Goal: Task Accomplishment & Management: Manage account settings

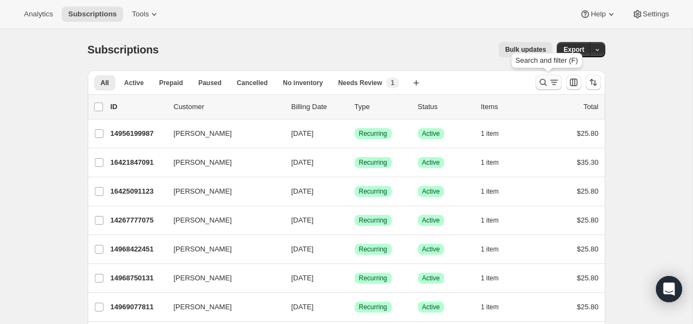
click at [546, 81] on icon "Search and filter results" at bounding box center [543, 82] width 11 height 11
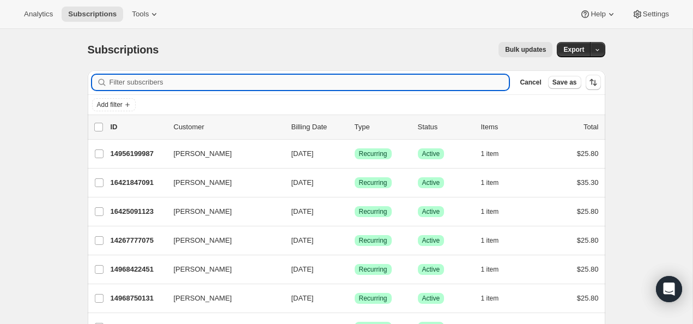
click at [395, 82] on input "Filter subscribers" at bounding box center [310, 82] width 400 height 15
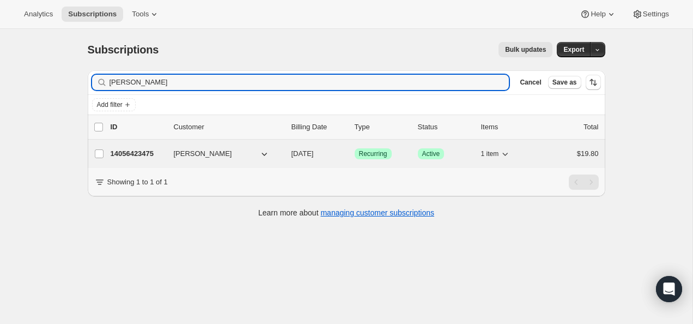
type input "Leigha M Taylor"
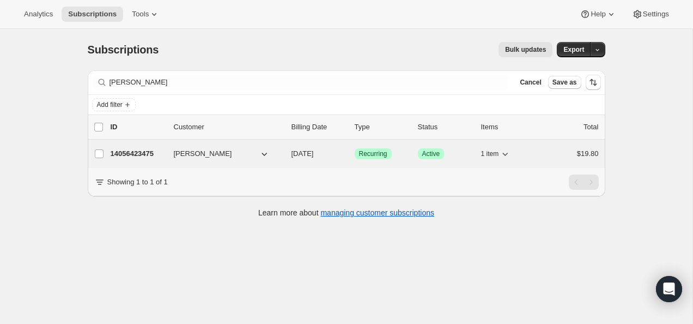
click at [138, 159] on p "14056423475" at bounding box center [138, 153] width 55 height 11
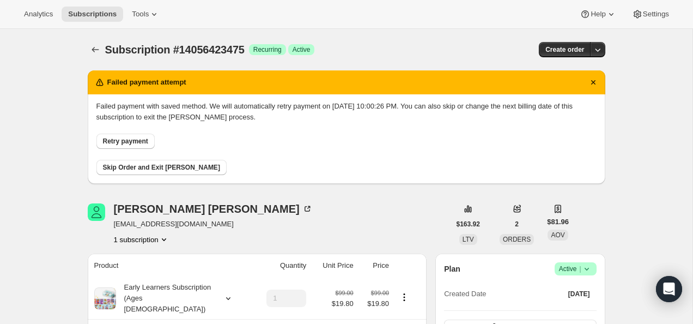
click at [140, 139] on span "Retry payment" at bounding box center [125, 141] width 45 height 9
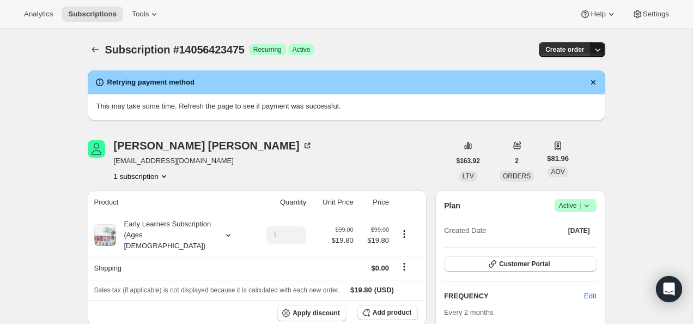
click at [601, 51] on icon "button" at bounding box center [598, 49] width 11 height 11
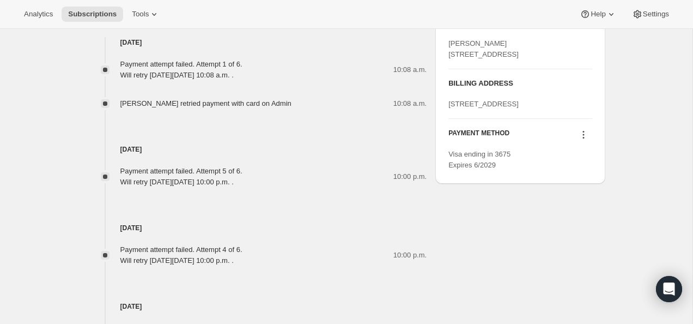
scroll to position [639, 0]
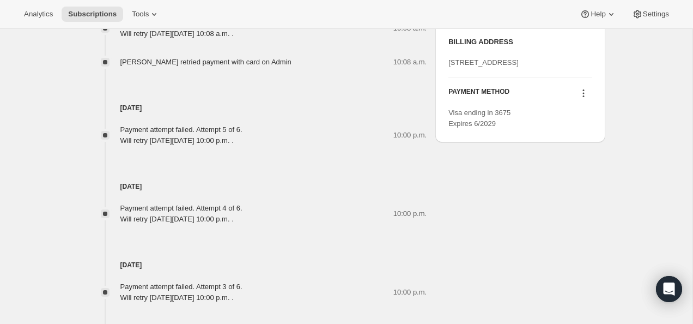
click at [591, 129] on div "PAYMENT METHOD Visa ending in 3675 Expires 6/2029" at bounding box center [520, 103] width 143 height 52
click at [580, 99] on icon at bounding box center [583, 93] width 11 height 11
click at [599, 166] on span "Send link to update card" at bounding box center [581, 168] width 76 height 8
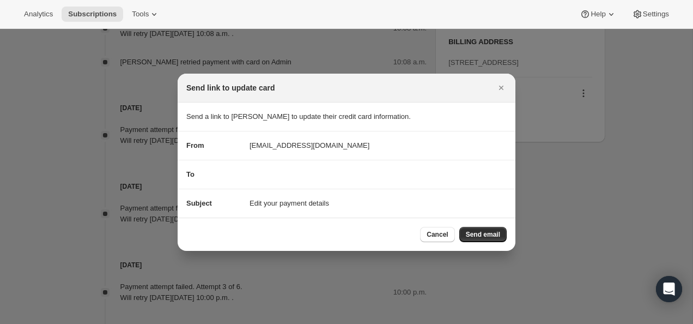
click at [329, 140] on div "From [EMAIL_ADDRESS][DOMAIN_NAME]" at bounding box center [346, 145] width 321 height 11
click at [492, 234] on span "Send email" at bounding box center [483, 234] width 34 height 9
